Goal: Task Accomplishment & Management: Use online tool/utility

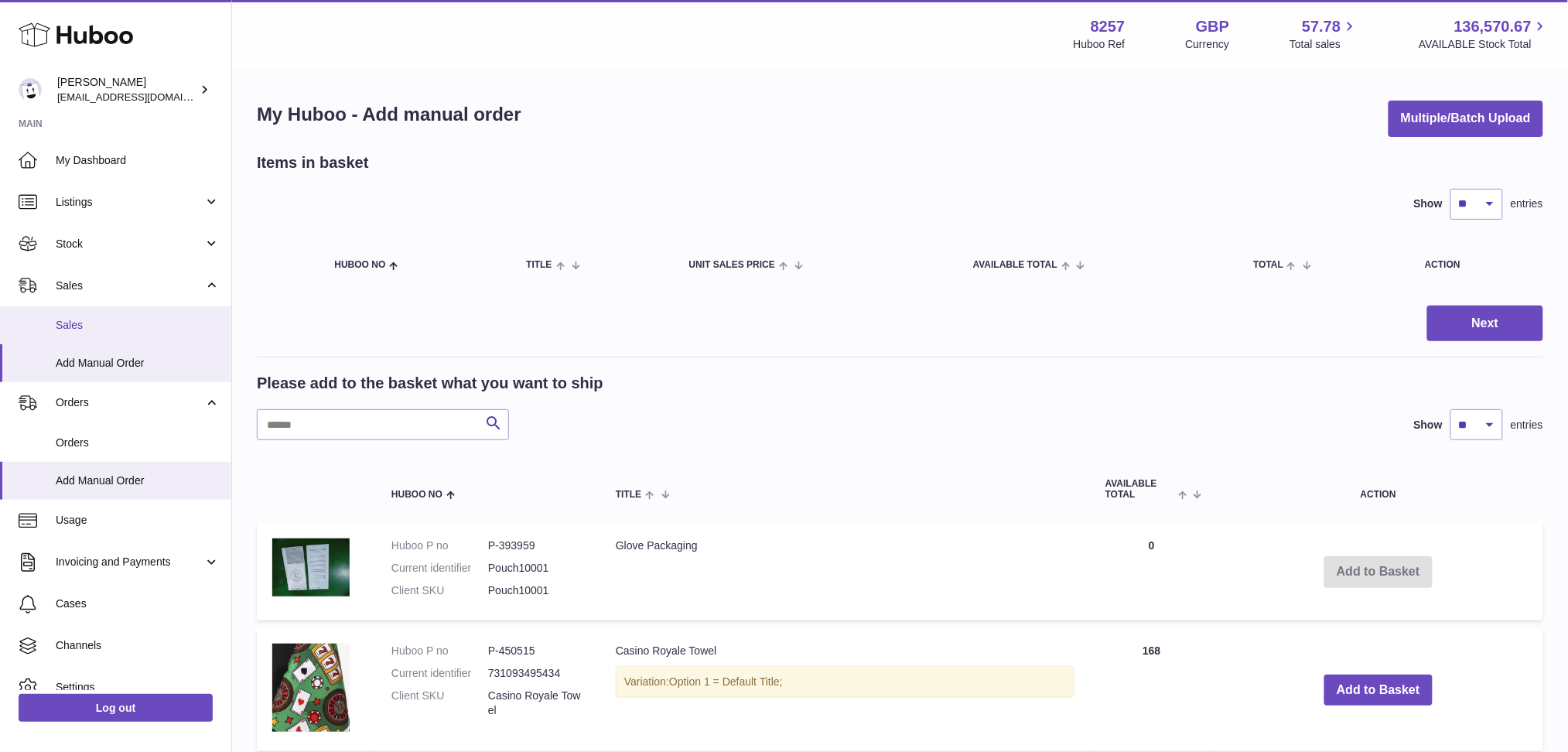
click at [146, 312] on link "Sales" at bounding box center [116, 325] width 232 height 38
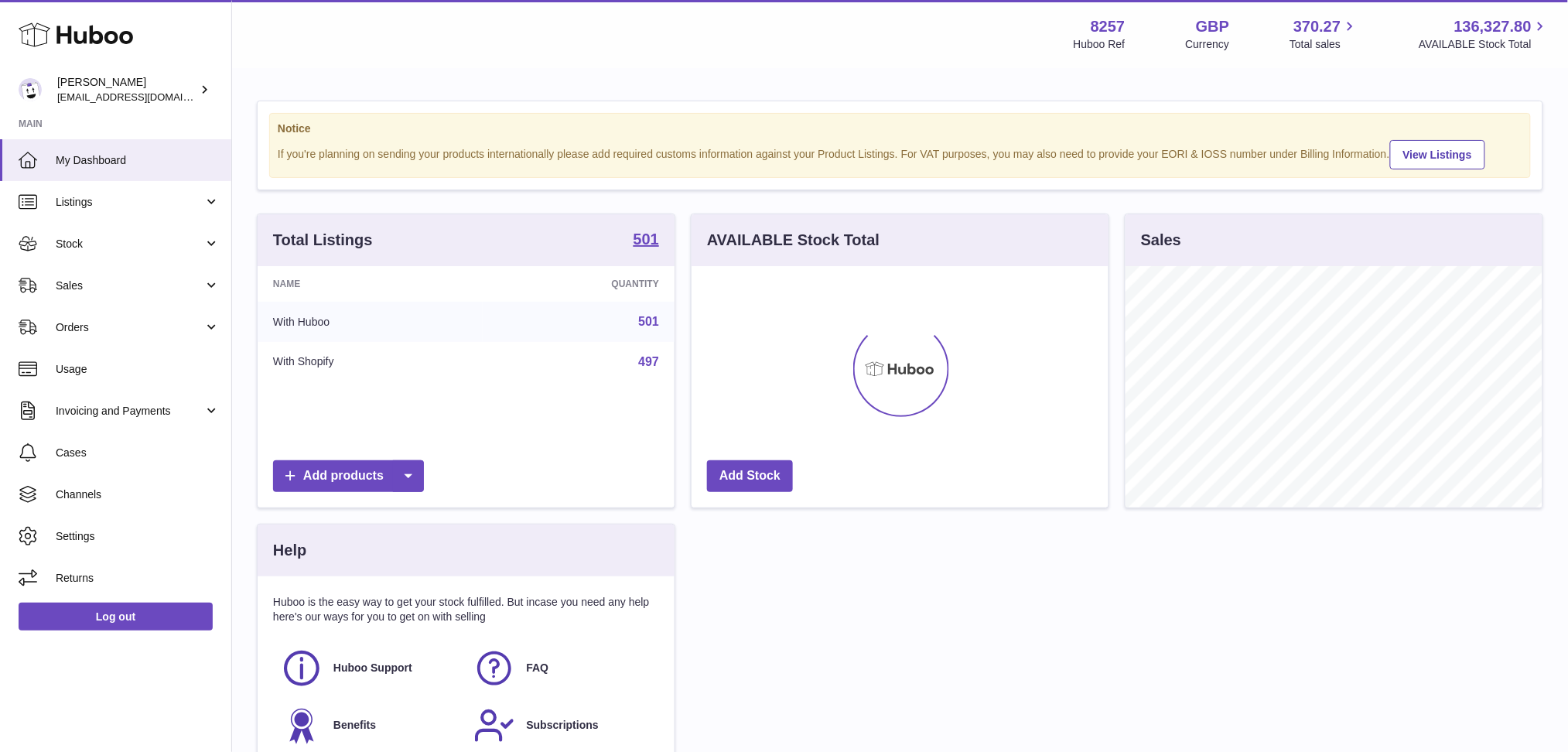
scroll to position [241, 417]
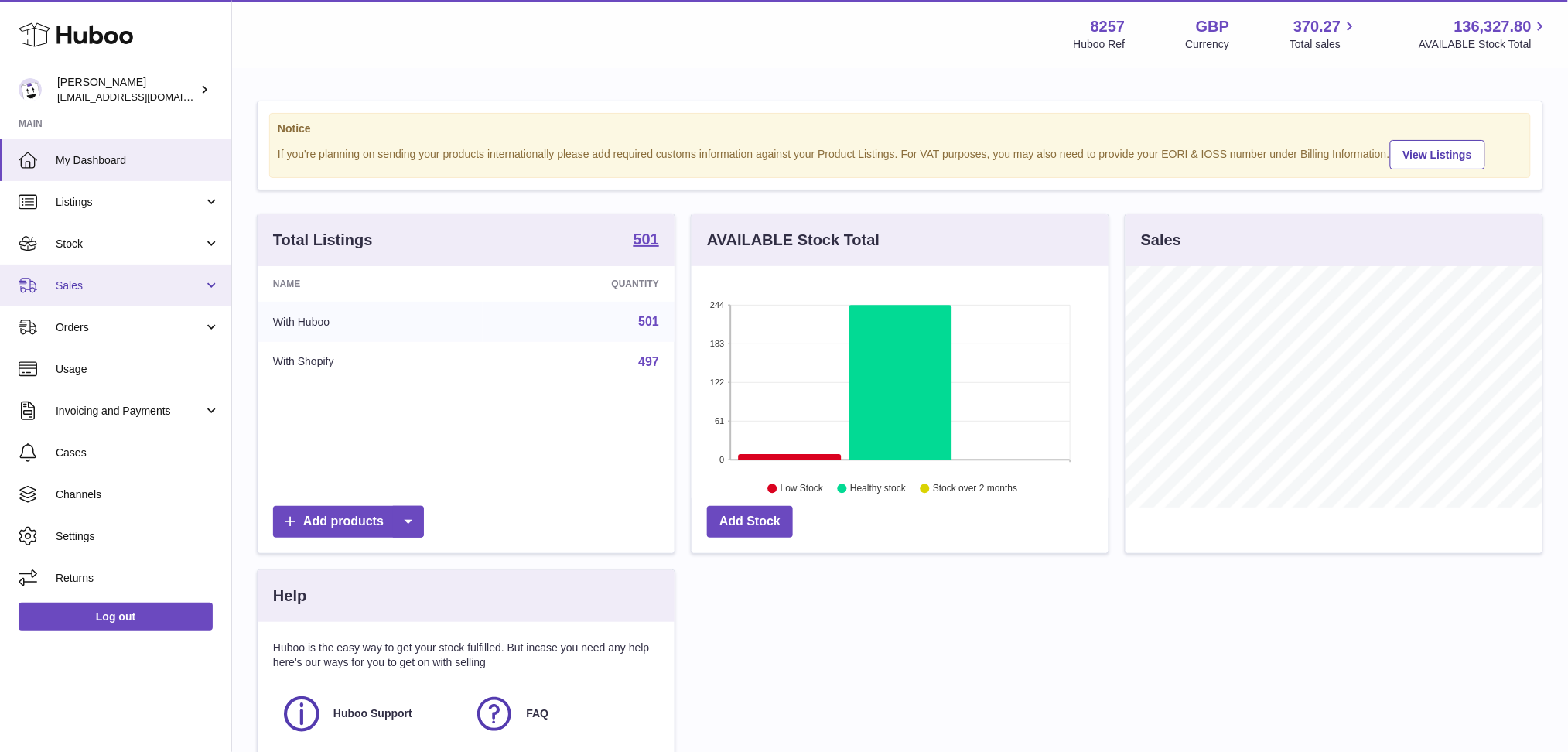
click at [92, 284] on span "Sales" at bounding box center [129, 285] width 148 height 15
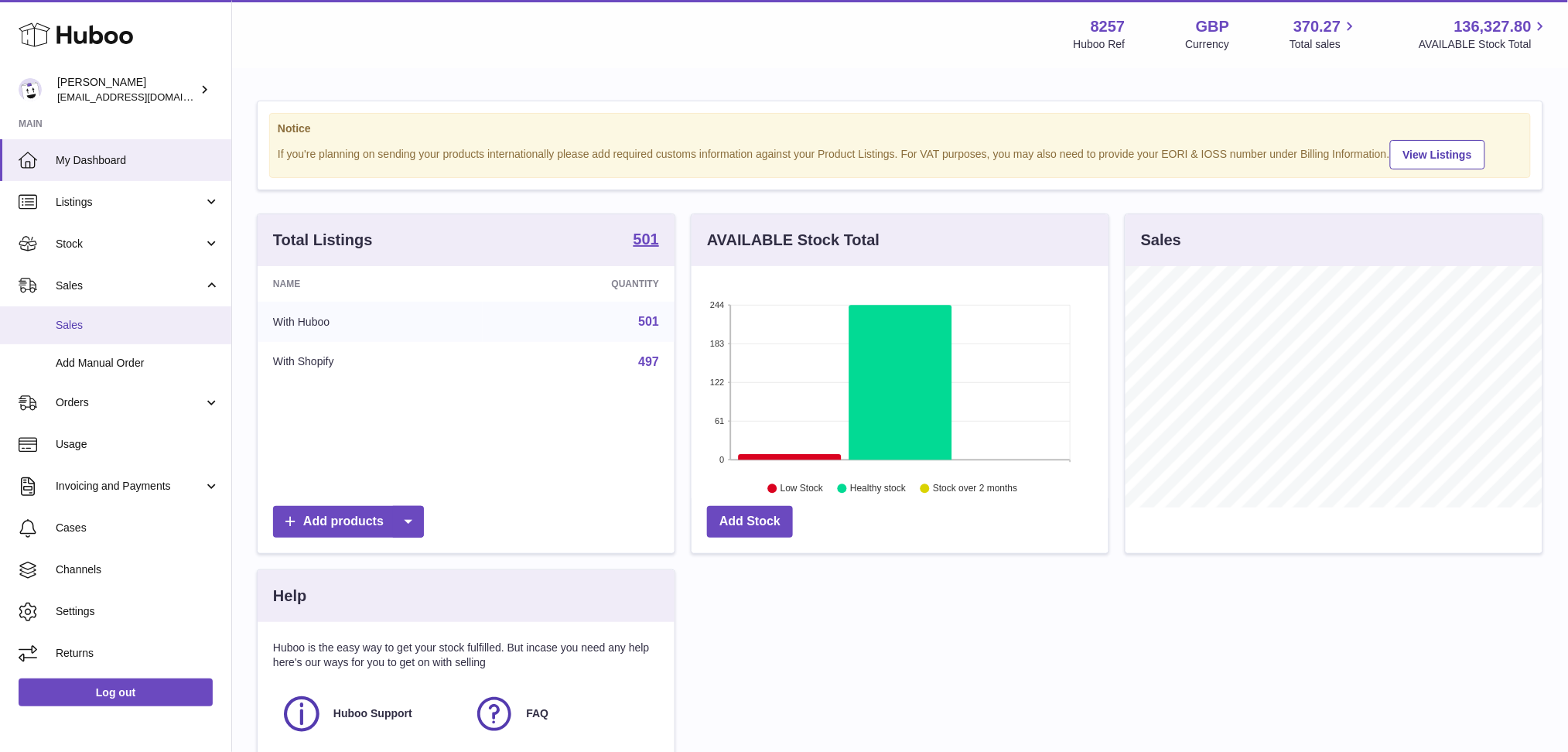
click at [90, 319] on span "Sales" at bounding box center [137, 325] width 164 height 15
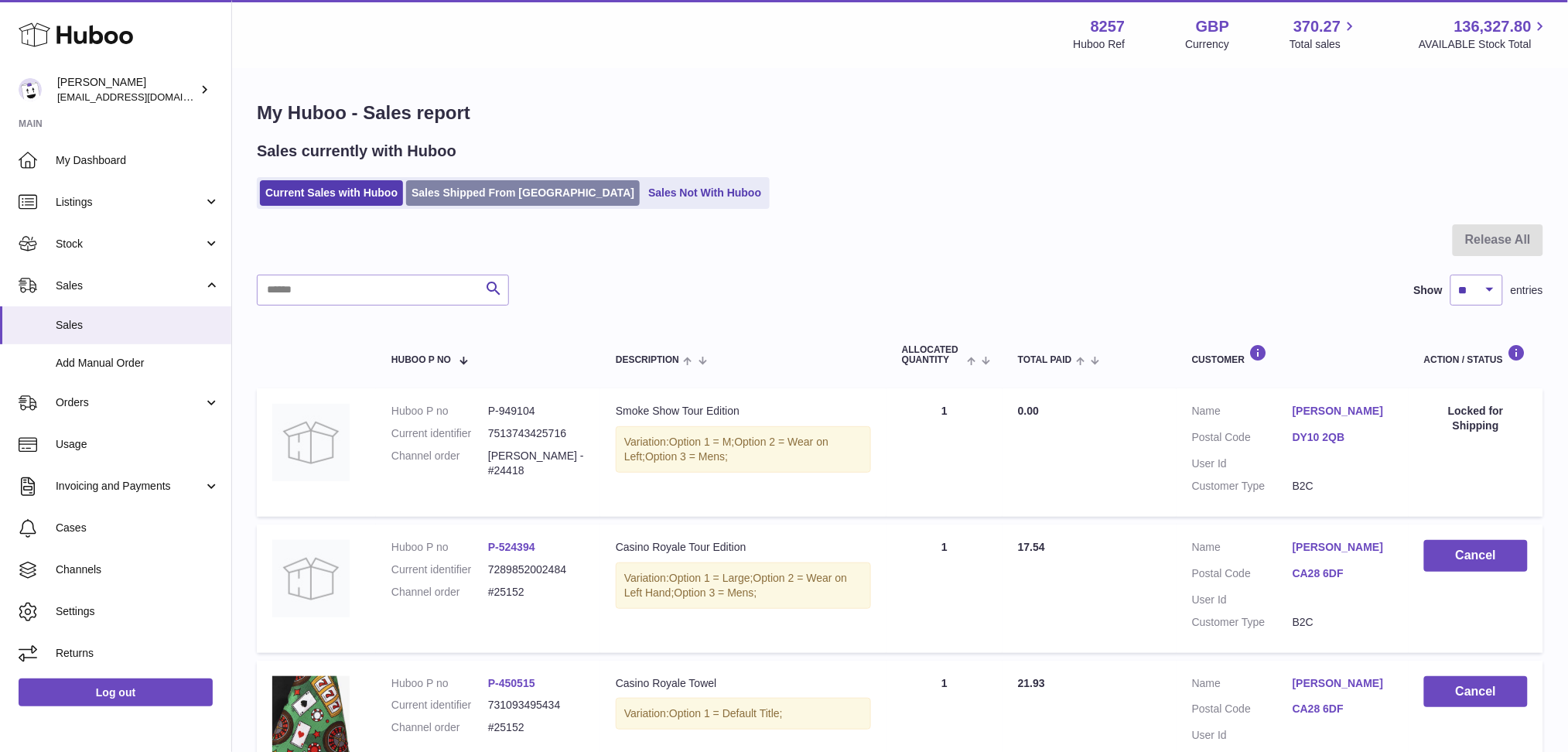
click at [480, 197] on link "Sales Shipped From Huboo" at bounding box center [523, 192] width 233 height 25
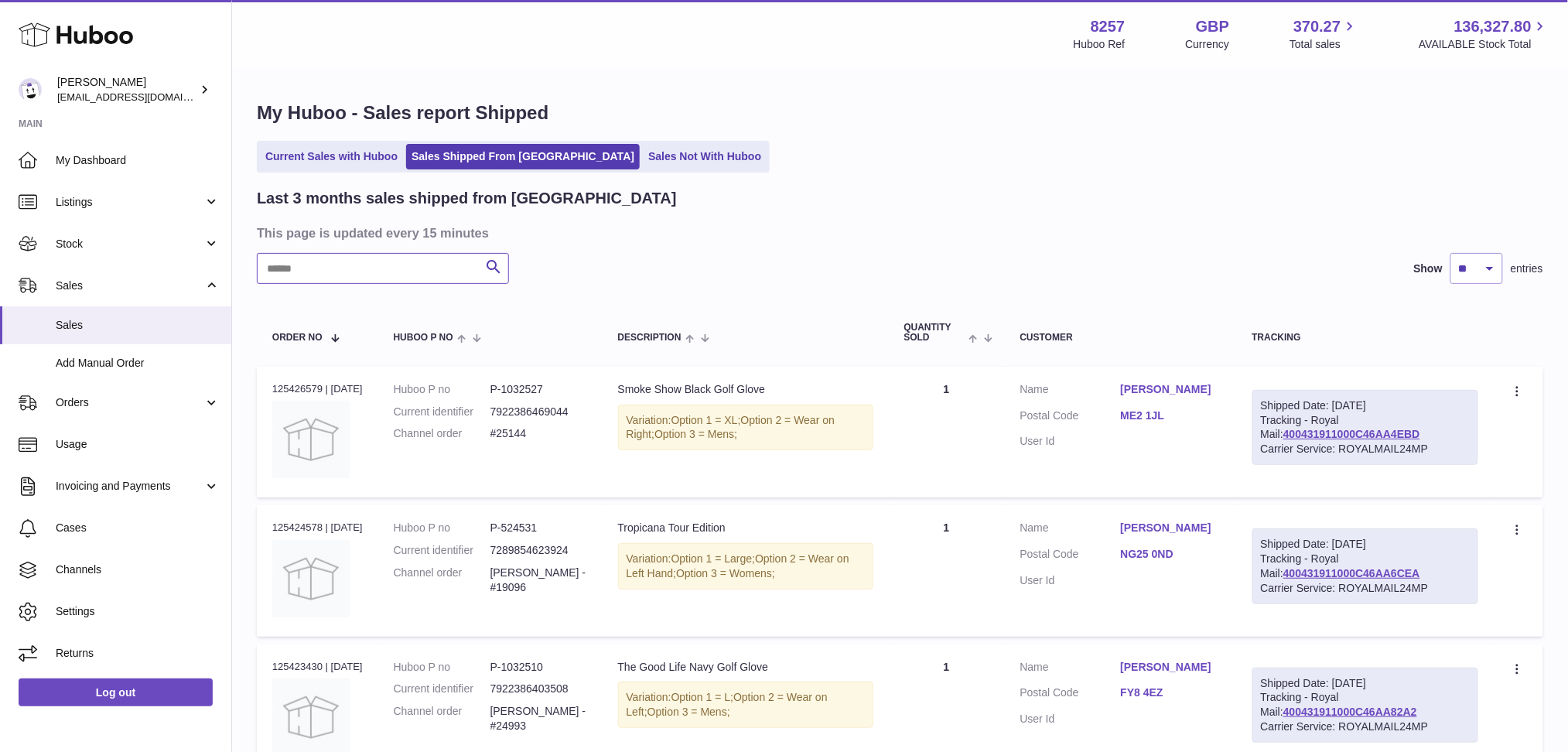
click at [406, 269] on input "text" at bounding box center [383, 268] width 252 height 31
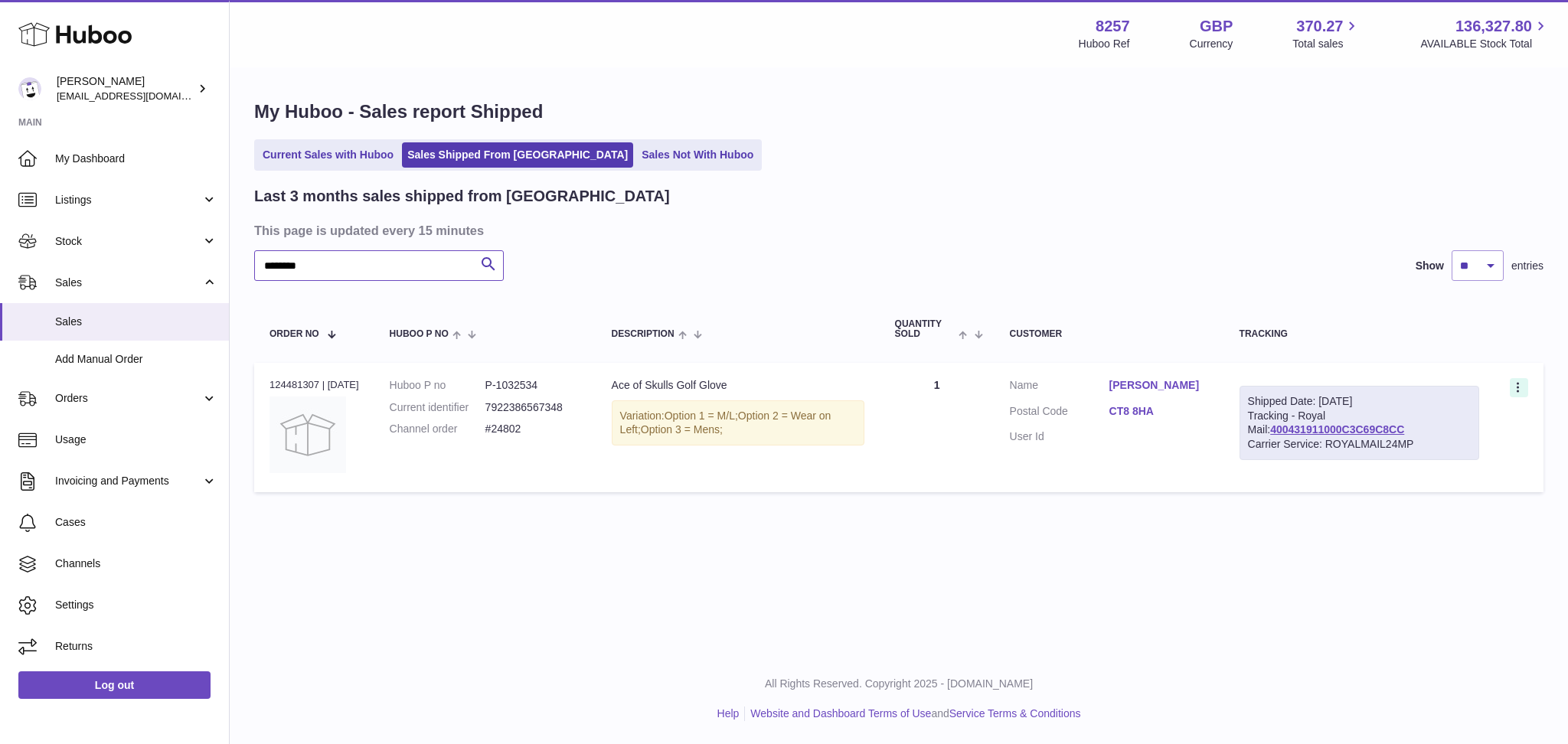
type input "********"
click at [1517, 387] on icon at bounding box center [1518, 387] width 2 height 10
click at [1453, 447] on li "Duplicate Order" at bounding box center [1452, 454] width 153 height 33
